Goal: Transaction & Acquisition: Obtain resource

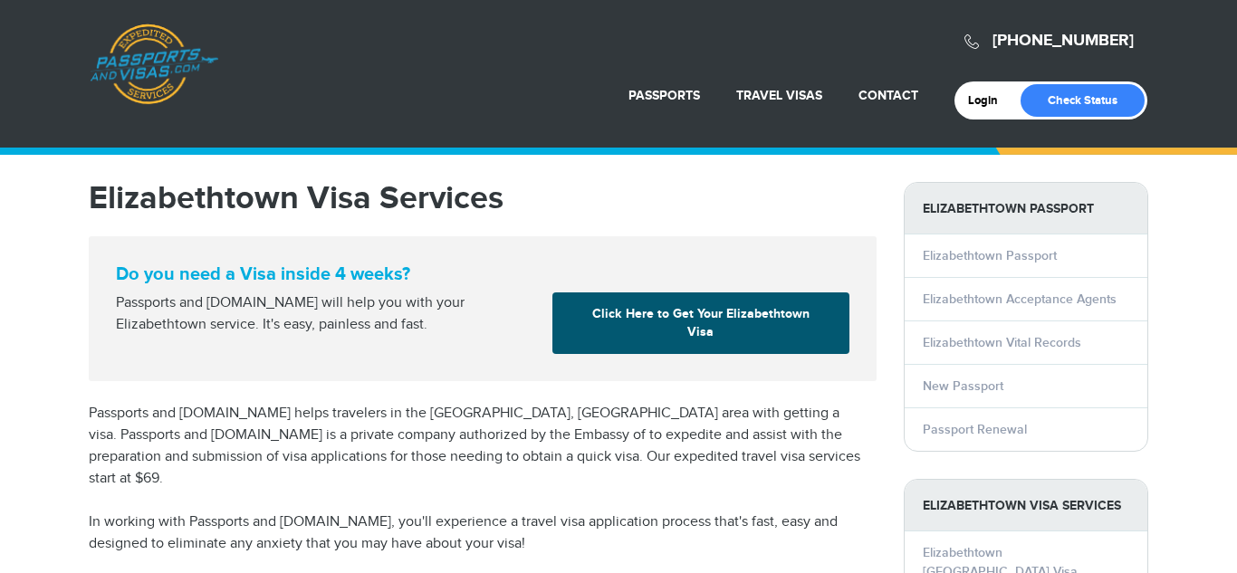
click at [757, 325] on link "Click Here to Get Your Elizabethtown Visa" at bounding box center [701, 324] width 297 height 62
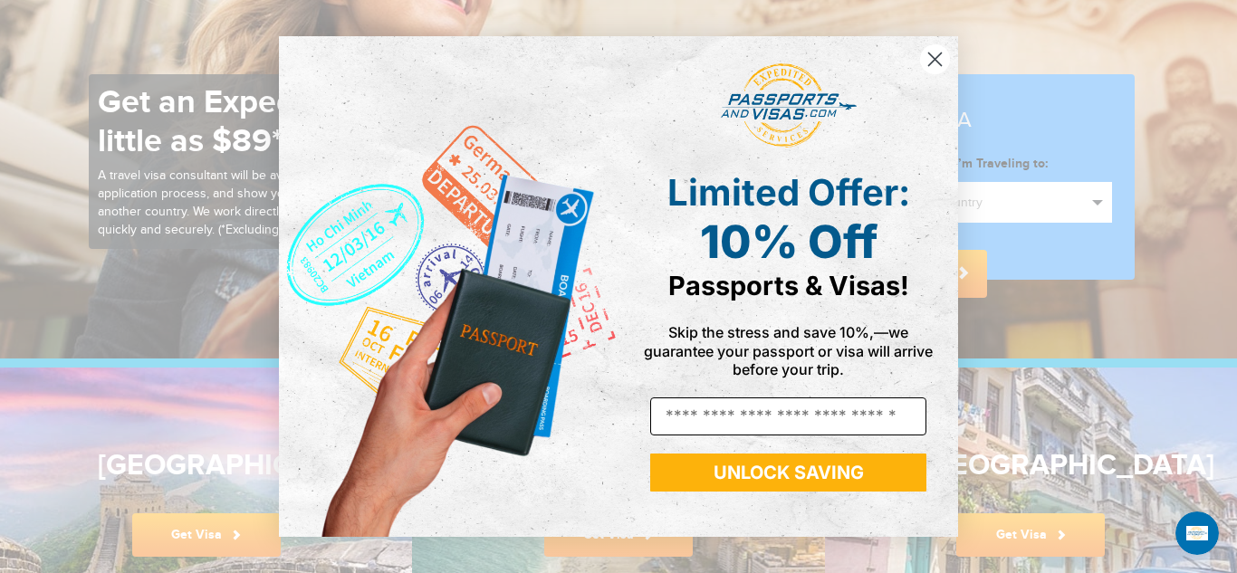
click at [795, 413] on input "Email" at bounding box center [788, 417] width 276 height 38
type input "**********"
click at [795, 466] on button "UNLOCK SAVING" at bounding box center [788, 473] width 276 height 38
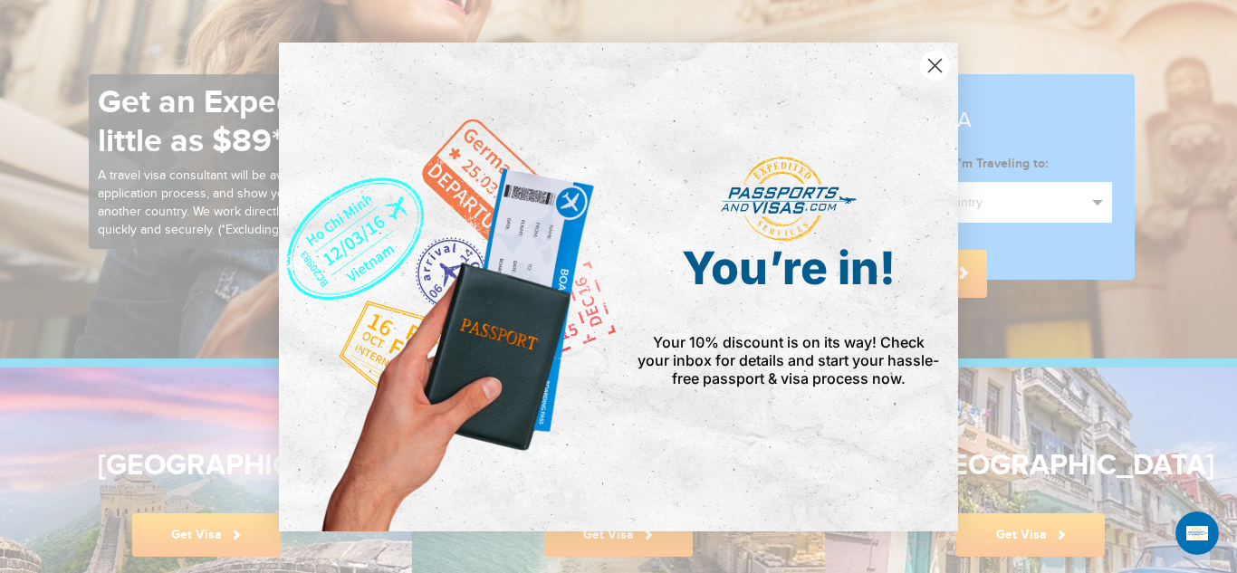
click at [935, 59] on circle "Close dialog" at bounding box center [935, 65] width 30 height 30
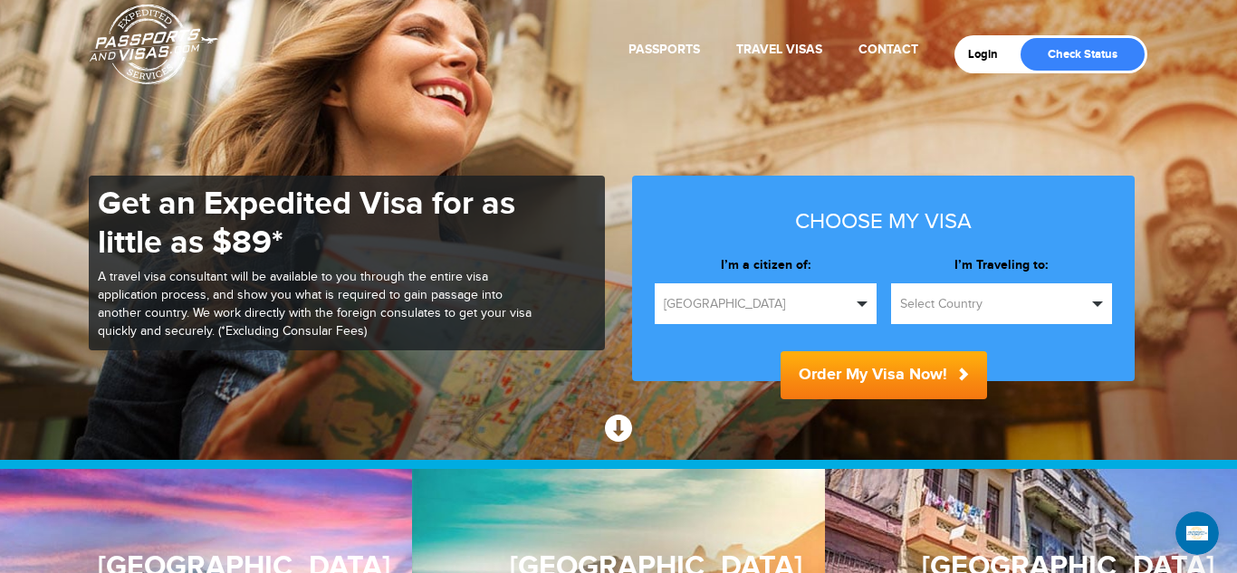
scroll to position [47, 0]
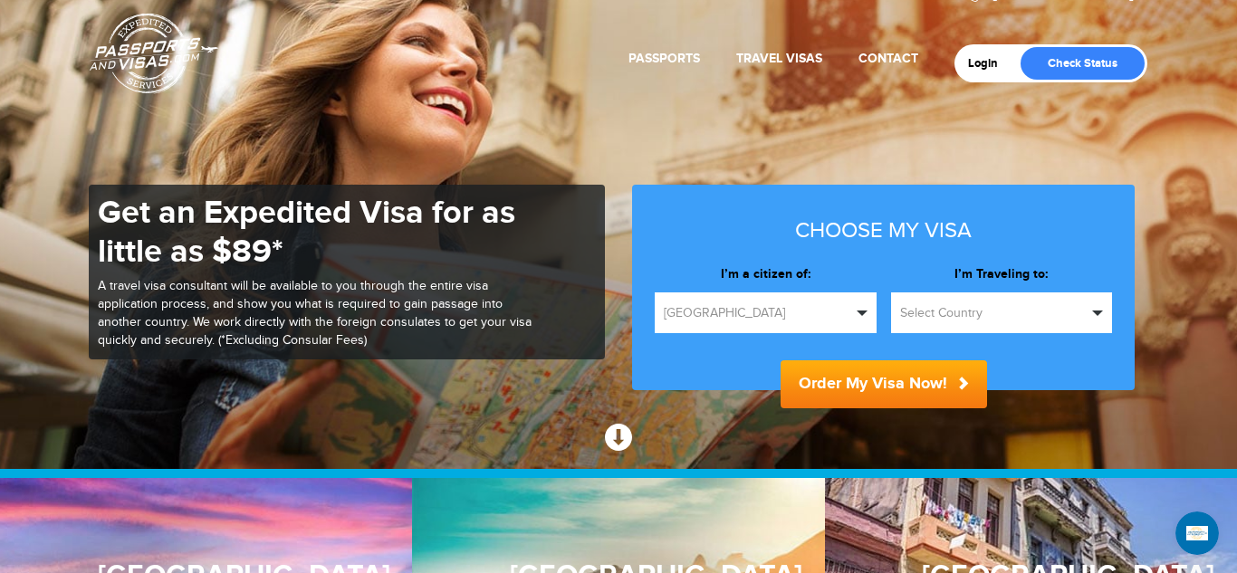
click at [864, 322] on button "[GEOGRAPHIC_DATA]" at bounding box center [766, 313] width 222 height 41
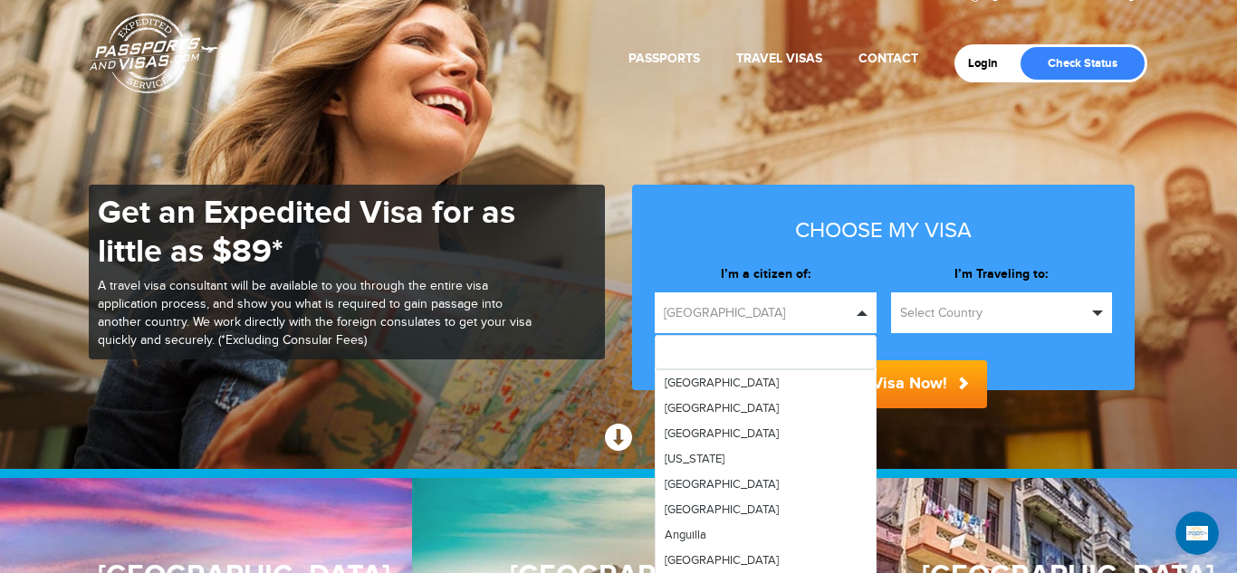
click at [864, 322] on button "[GEOGRAPHIC_DATA]" at bounding box center [766, 313] width 222 height 41
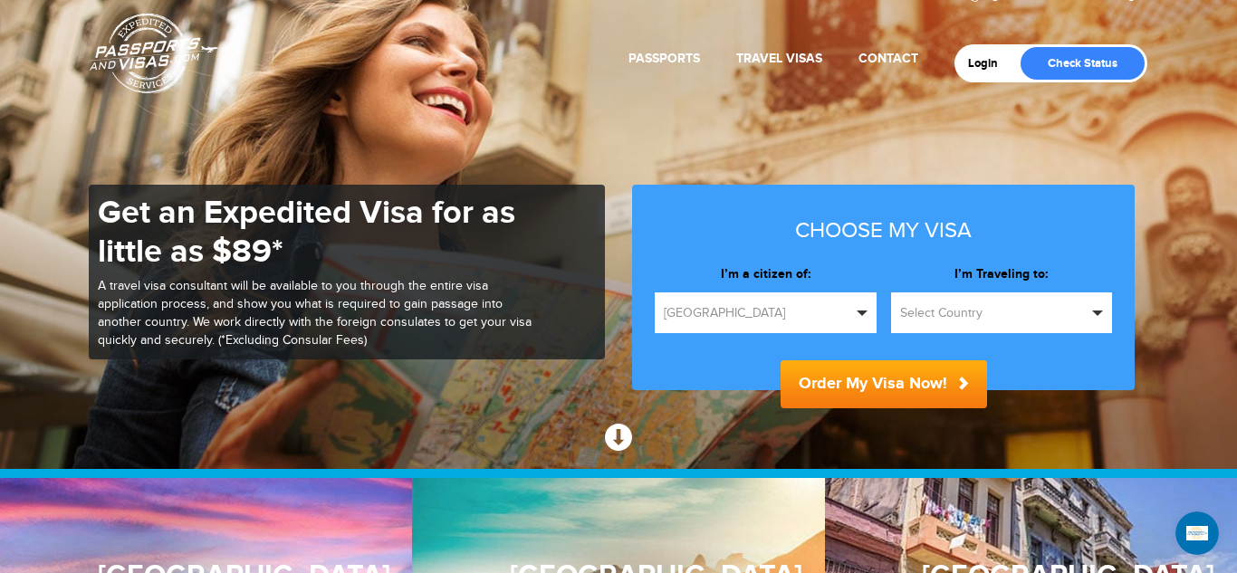
click at [1081, 310] on span "Select Country" at bounding box center [994, 313] width 188 height 18
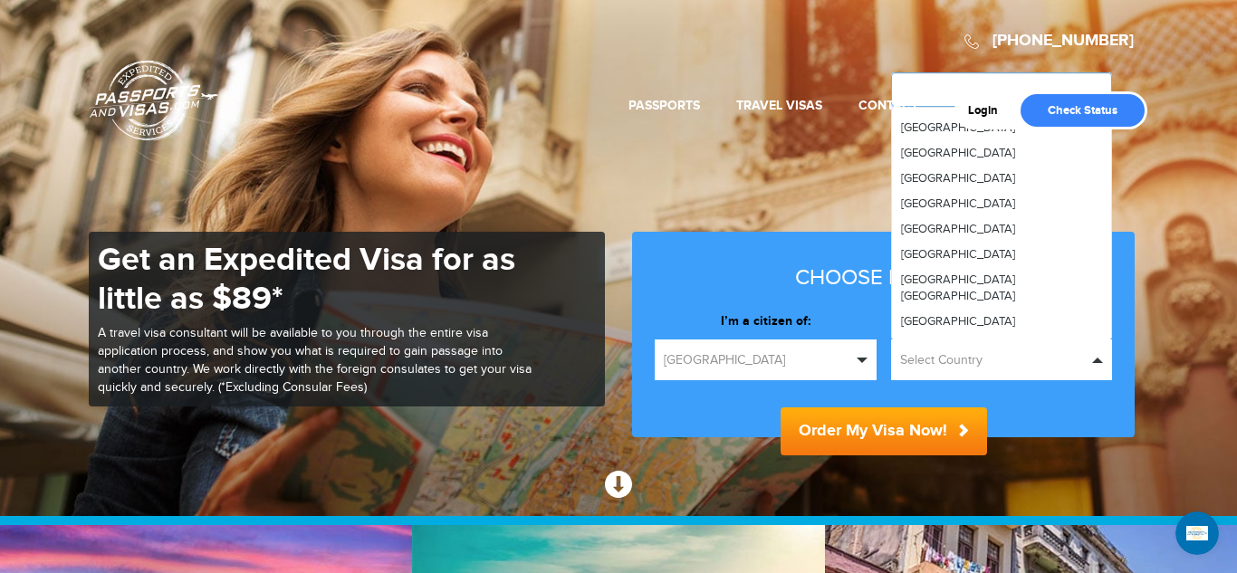
scroll to position [6006, 0]
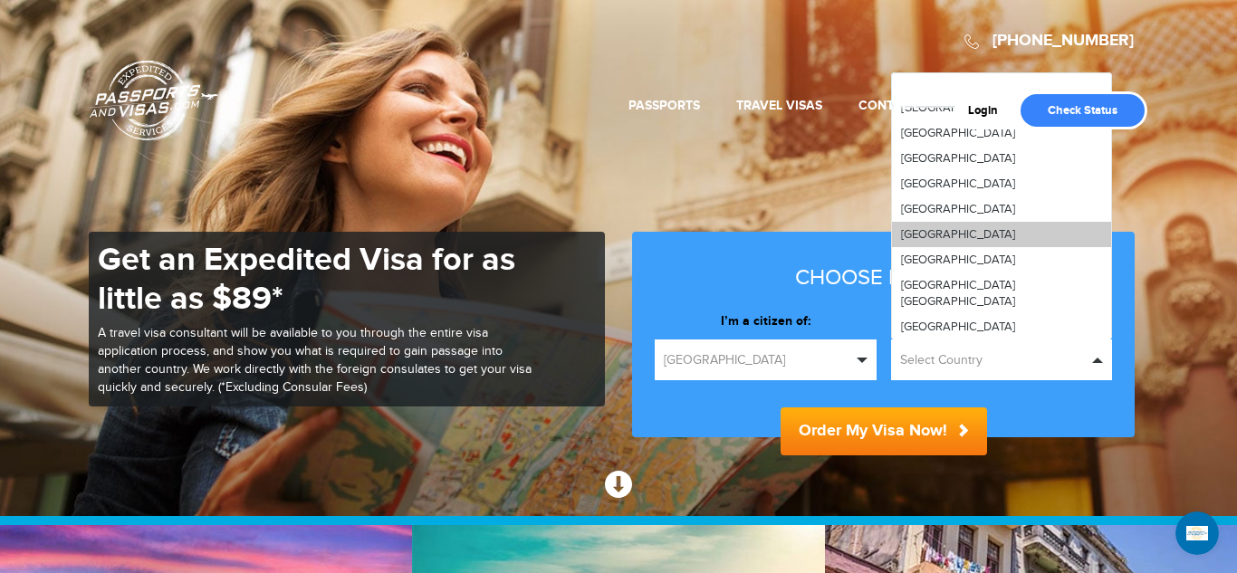
click at [951, 227] on span "[GEOGRAPHIC_DATA]" at bounding box center [958, 234] width 114 height 14
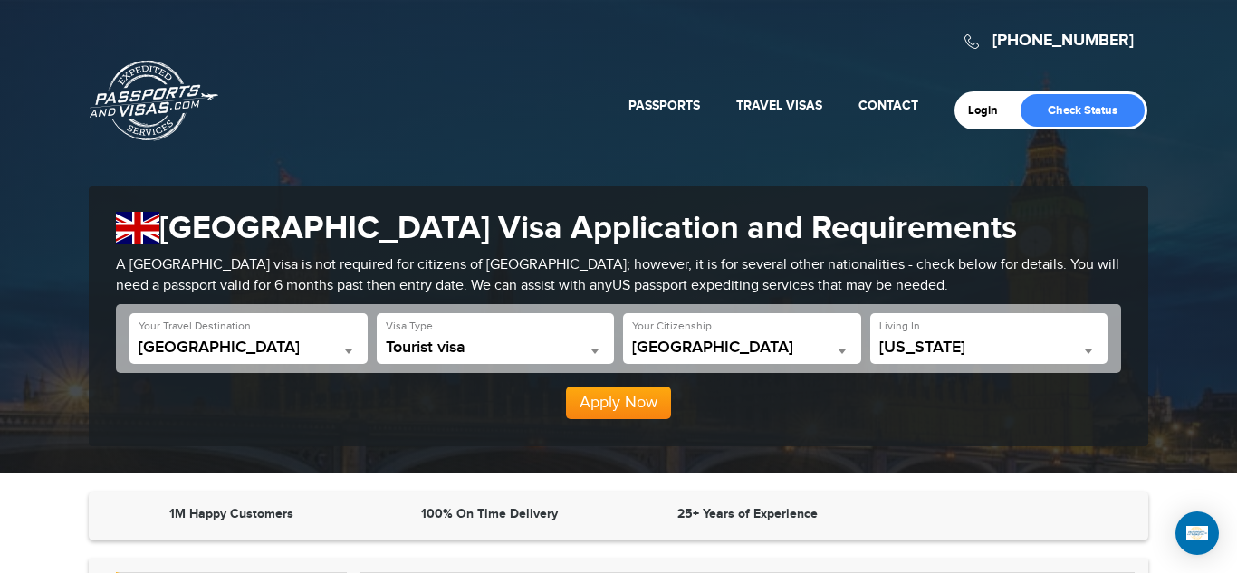
click at [592, 352] on b at bounding box center [595, 352] width 7 height 5
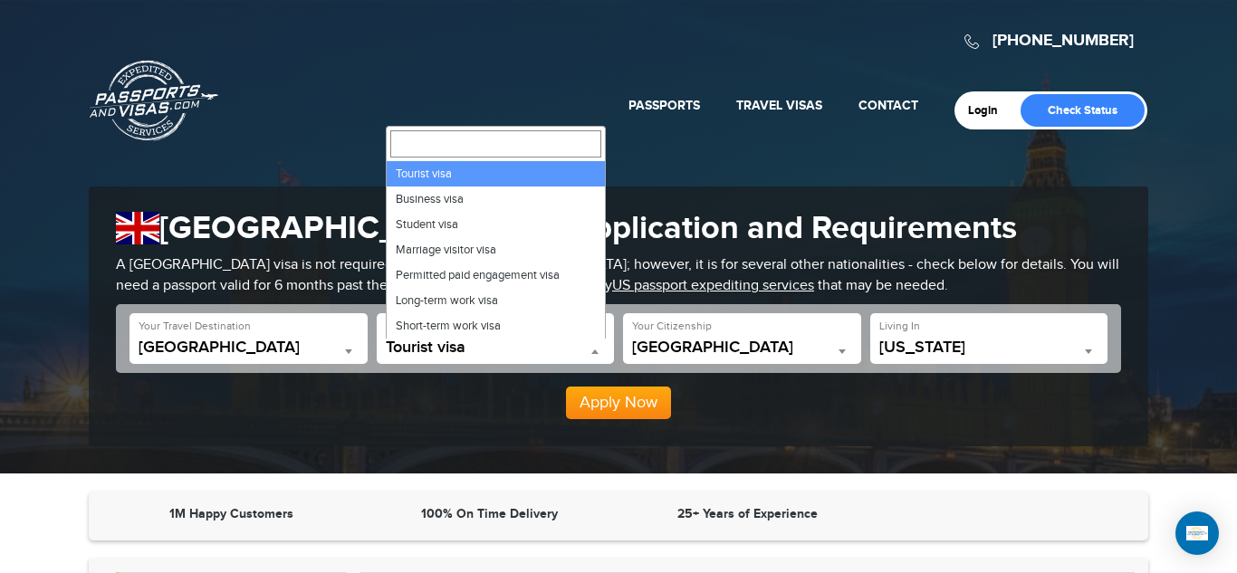
click at [599, 346] on span at bounding box center [595, 352] width 18 height 24
click at [603, 347] on span at bounding box center [595, 352] width 18 height 24
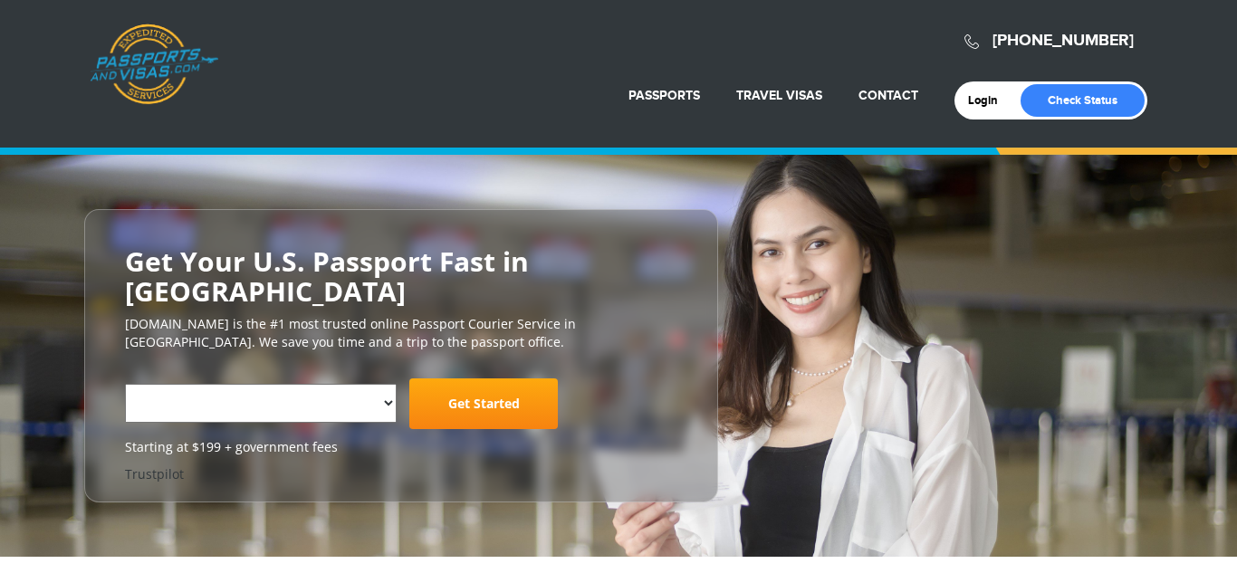
select select "**********"
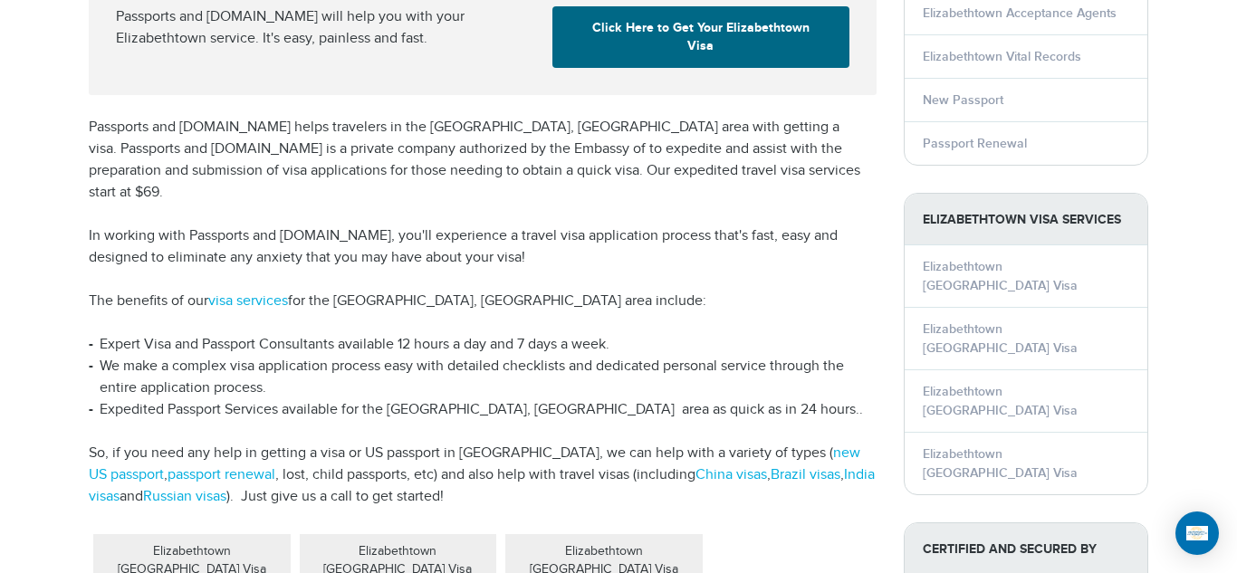
scroll to position [303, 0]
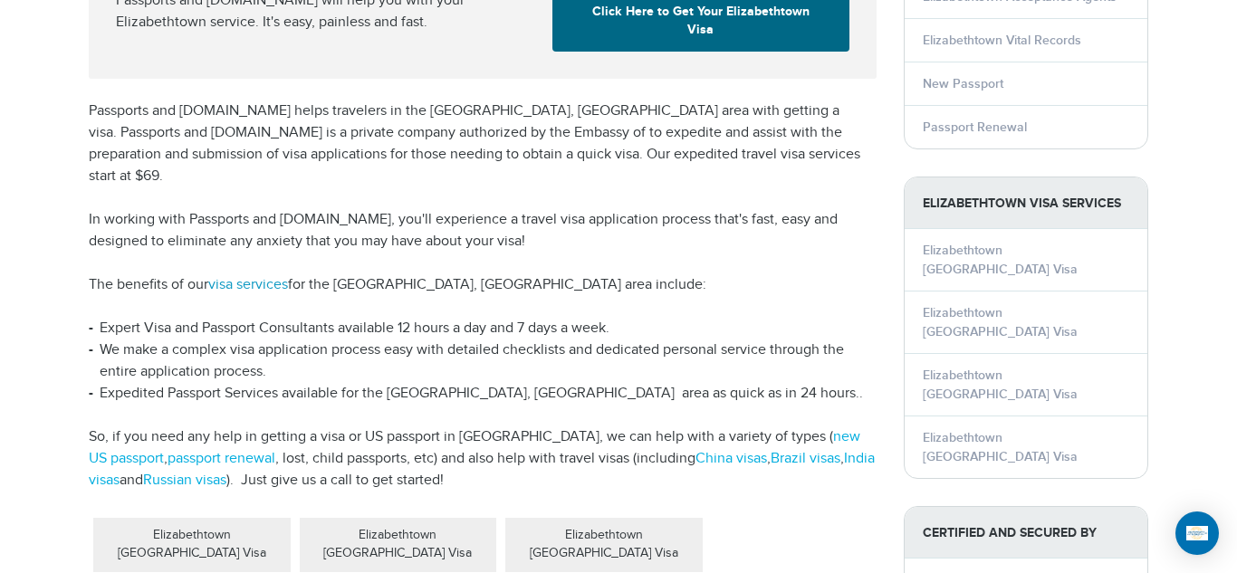
click at [282, 276] on link "visa services" at bounding box center [248, 284] width 80 height 17
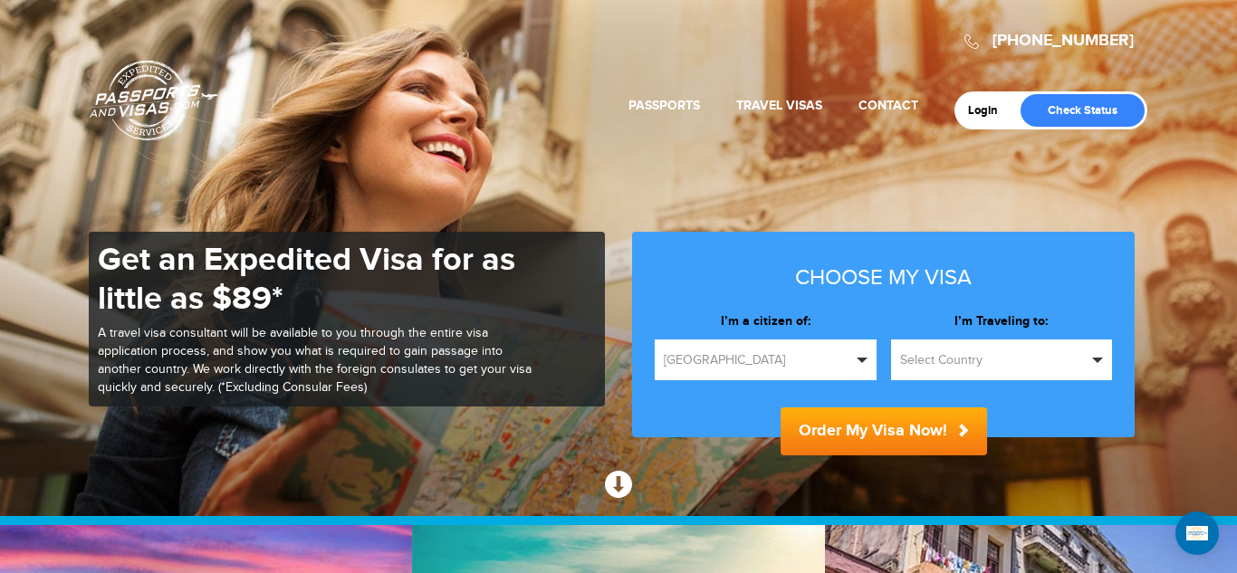
click at [1106, 366] on button "Select Country" at bounding box center [1002, 360] width 222 height 41
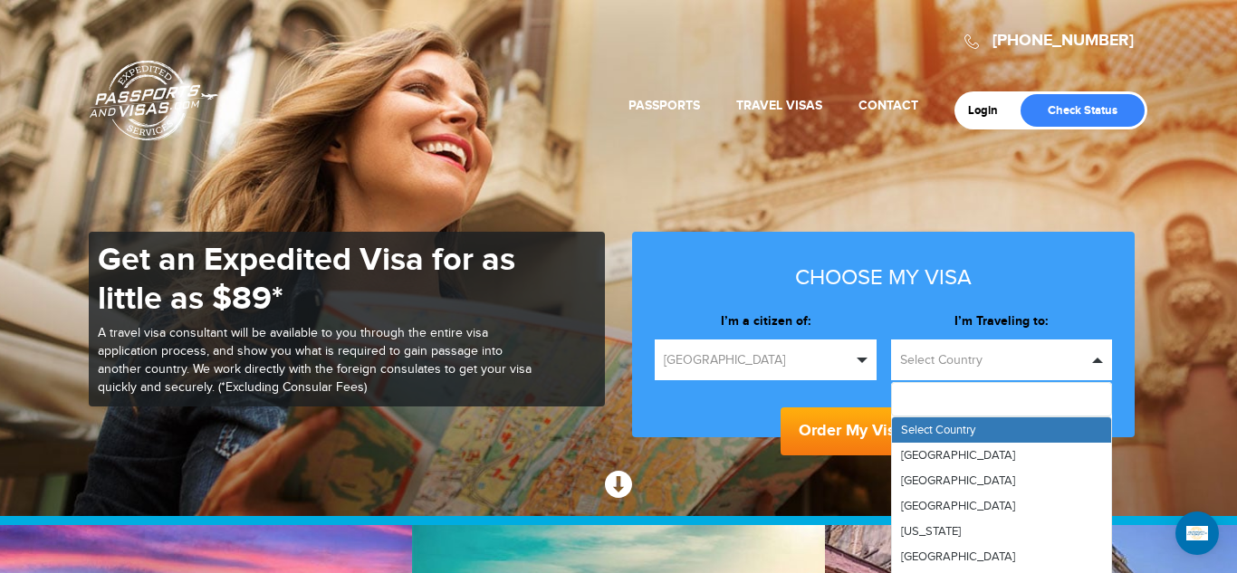
click at [1106, 366] on button "Select Country" at bounding box center [1002, 360] width 222 height 41
